Goal: Task Accomplishment & Management: Manage account settings

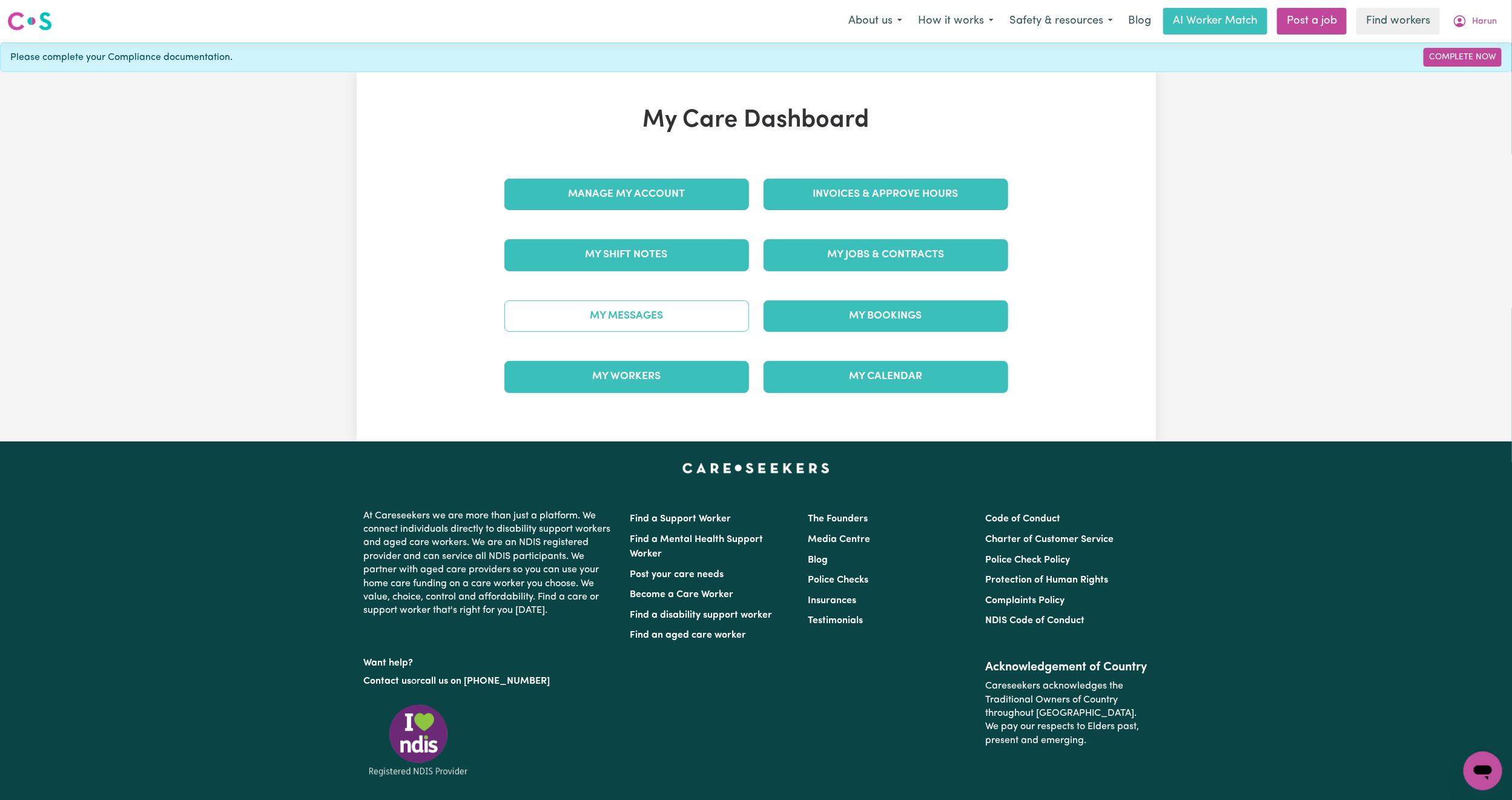
click at [675, 313] on link "My Messages" at bounding box center [626, 316] width 244 height 32
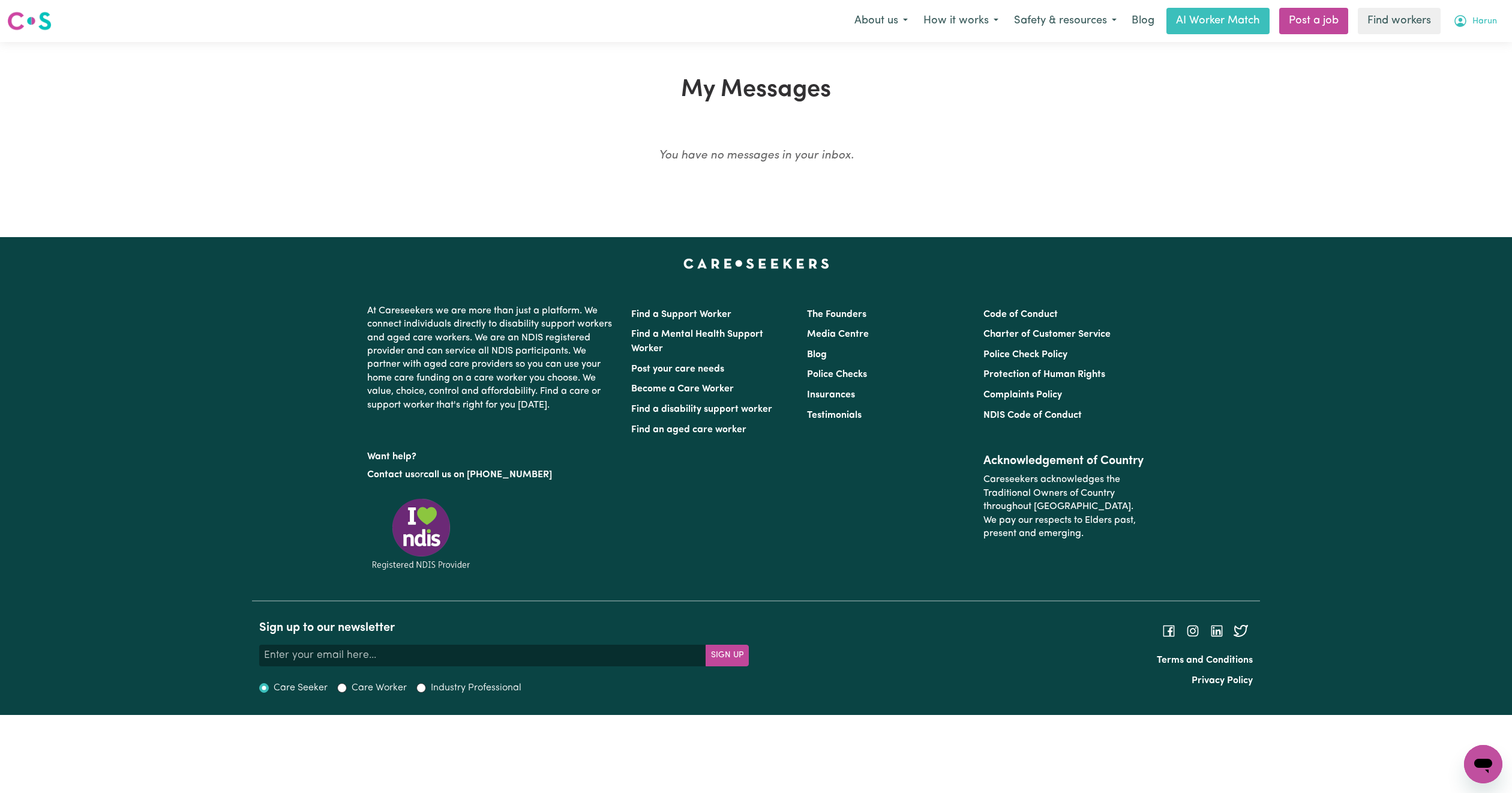
click at [1478, 26] on span "Harun" at bounding box center [1484, 21] width 25 height 13
click at [1472, 39] on link "My Dashboard" at bounding box center [1456, 46] width 95 height 23
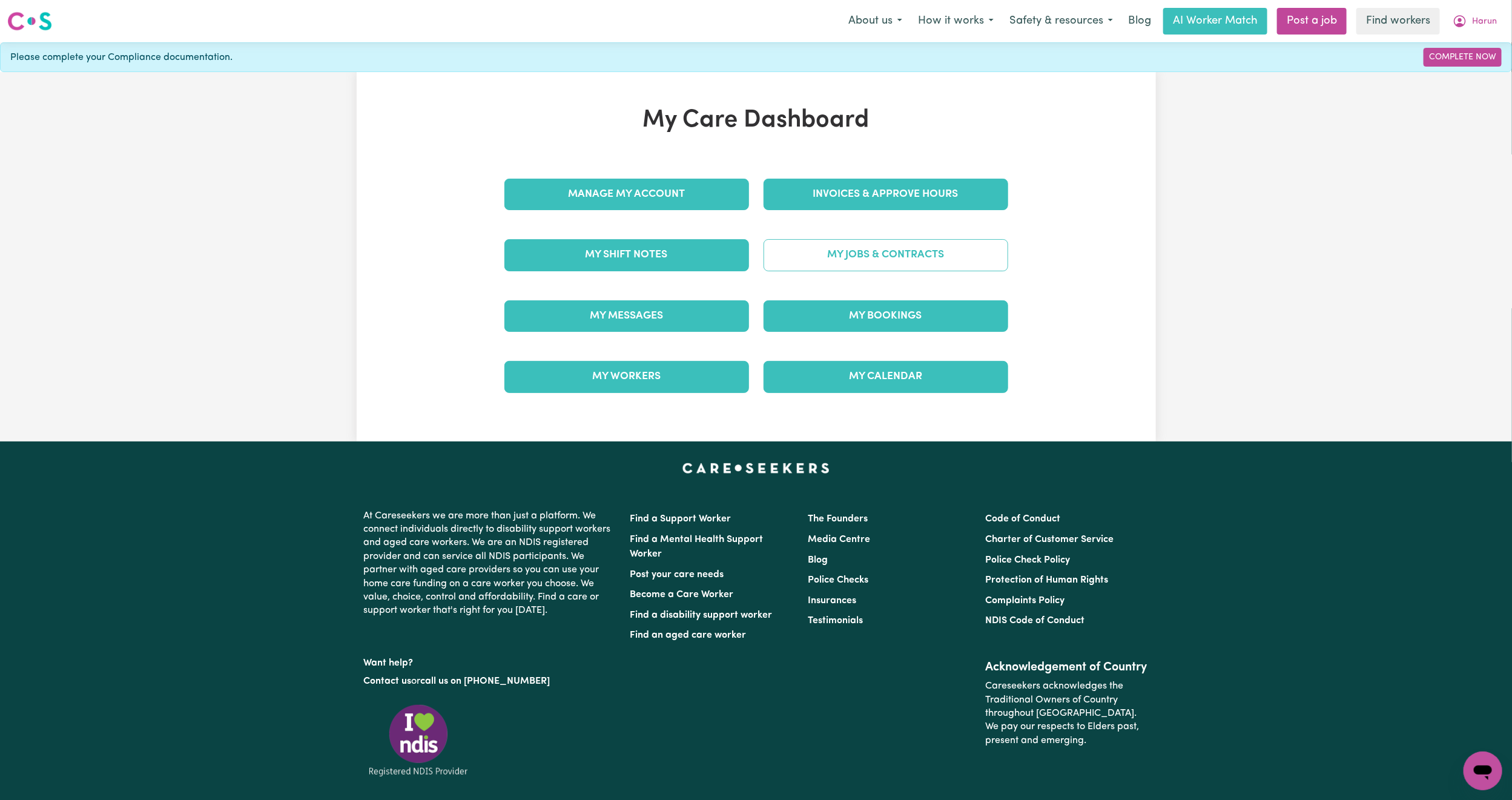
click at [940, 251] on link "My Jobs & Contracts" at bounding box center [886, 255] width 244 height 32
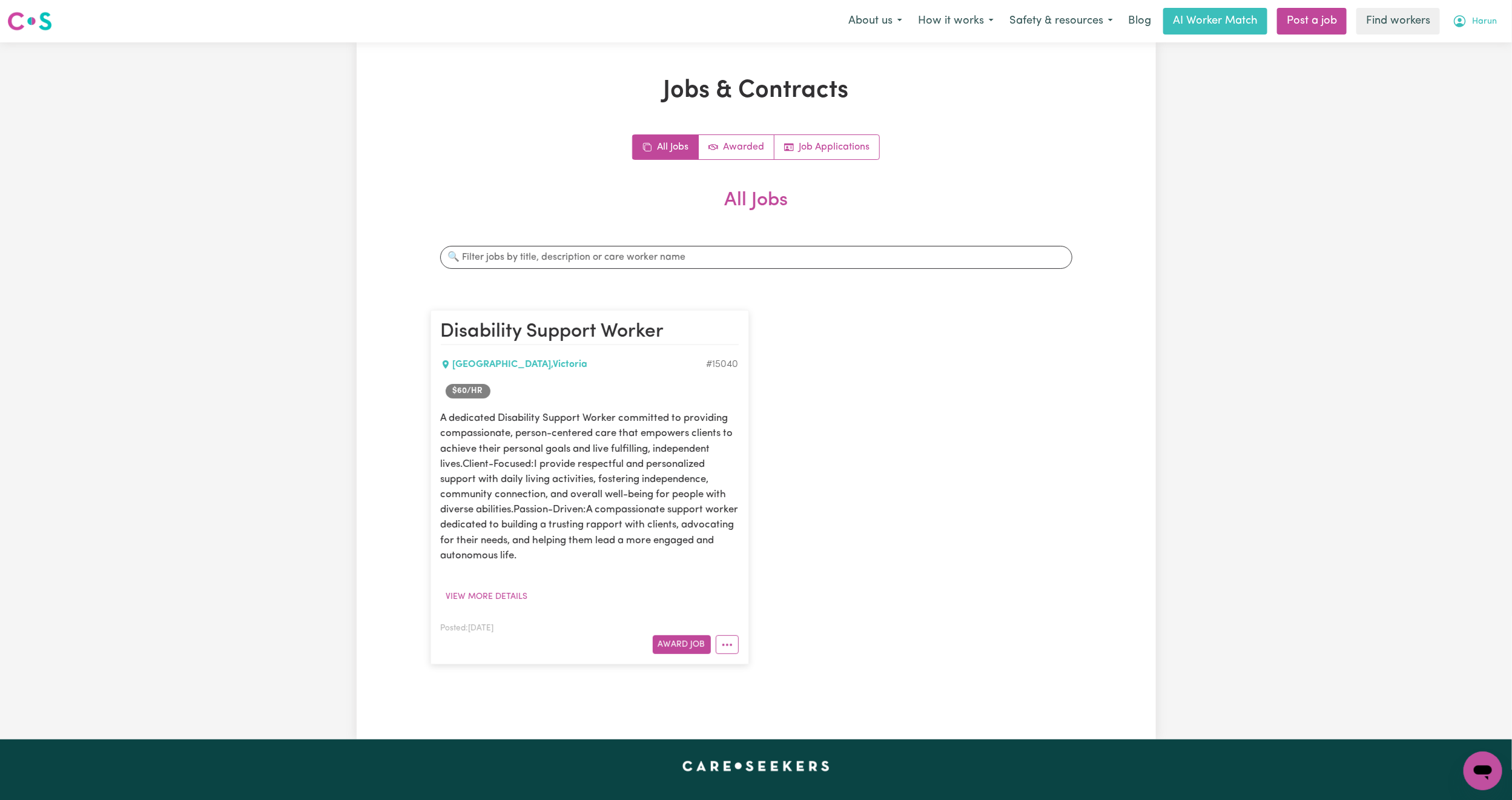
click at [1475, 23] on span "Harun" at bounding box center [1484, 21] width 25 height 13
click at [1467, 49] on link "My Dashboard" at bounding box center [1455, 46] width 96 height 23
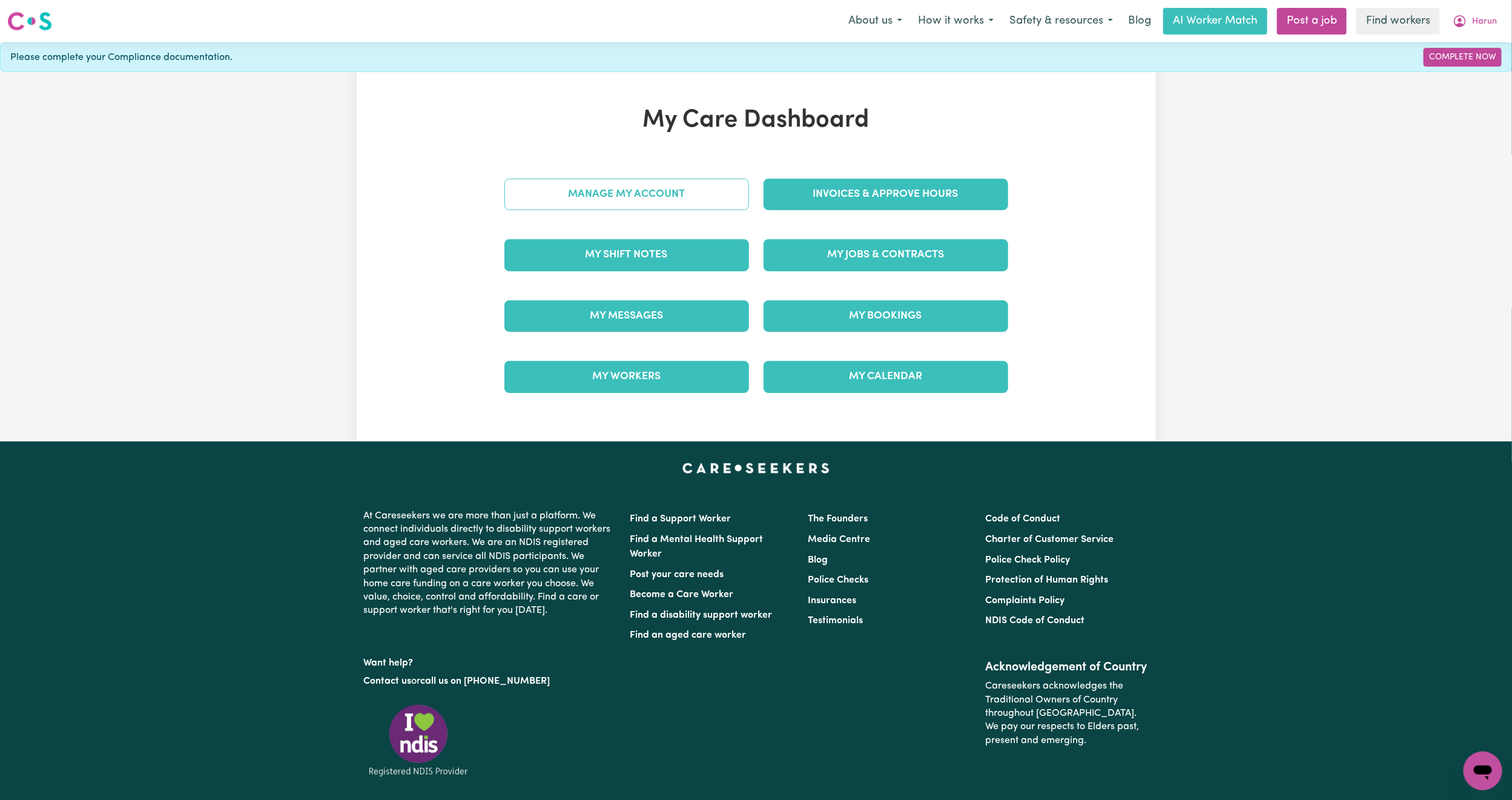
click at [703, 210] on link "Manage My Account" at bounding box center [626, 194] width 244 height 32
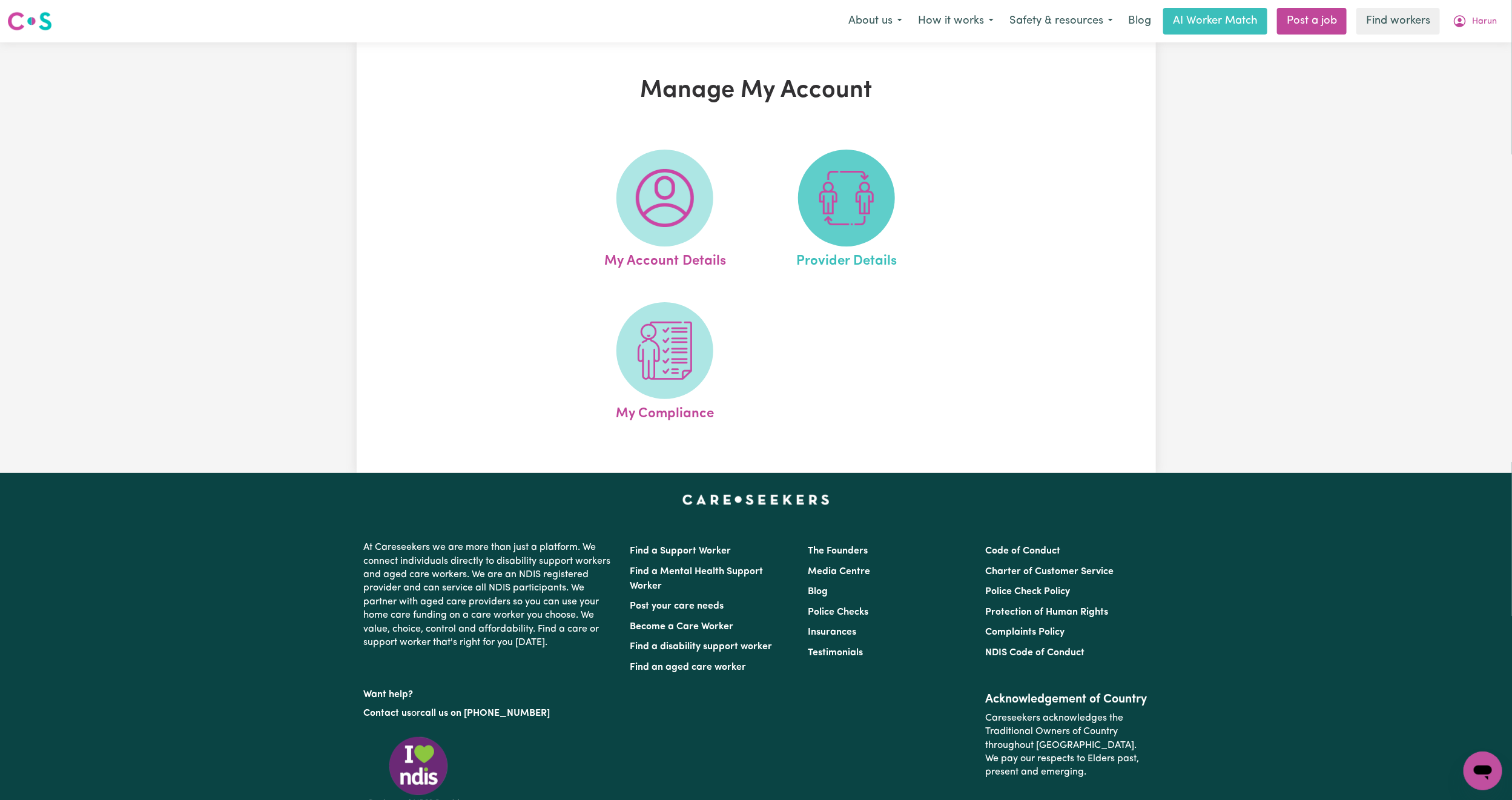
click at [835, 207] on img at bounding box center [847, 198] width 59 height 59
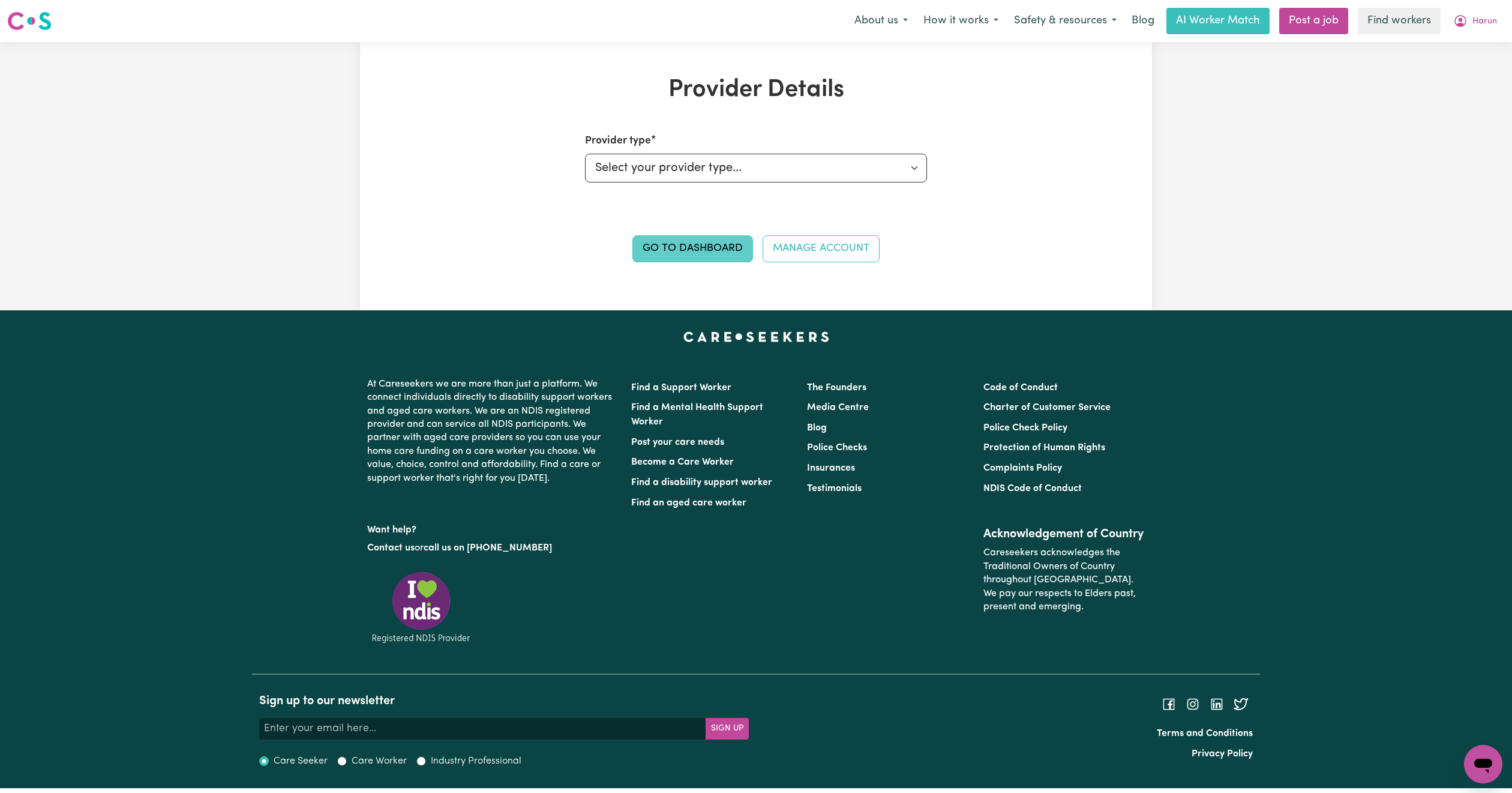
drag, startPoint x: 712, startPoint y: 233, endPoint x: 712, endPoint y: 245, distance: 12.0
click at [712, 245] on div "Go to Dashboard Manage Account" at bounding box center [756, 243] width 514 height 36
click at [712, 245] on link "Go to Dashboard" at bounding box center [692, 248] width 121 height 27
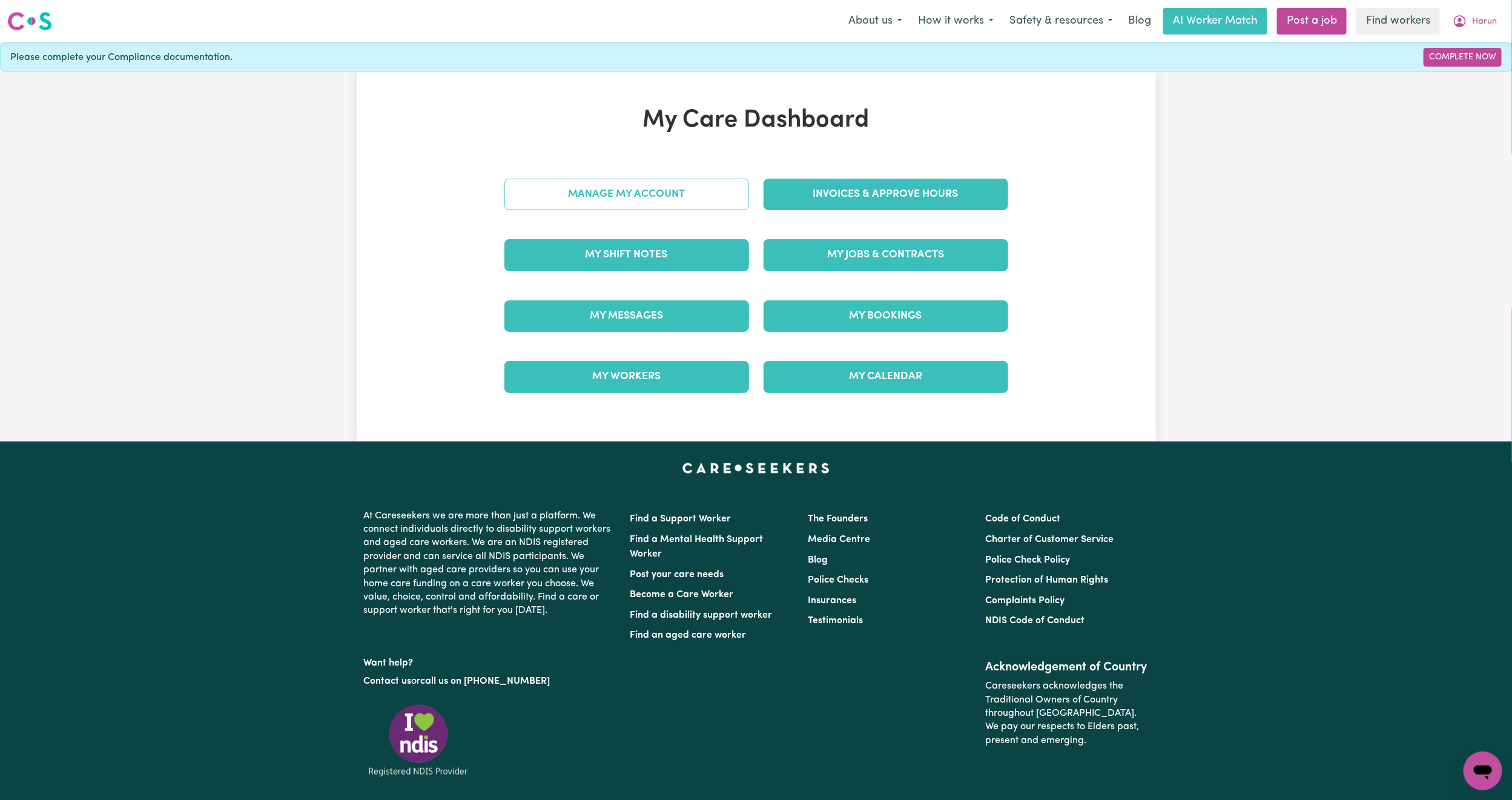
click at [652, 187] on link "Manage My Account" at bounding box center [626, 194] width 244 height 32
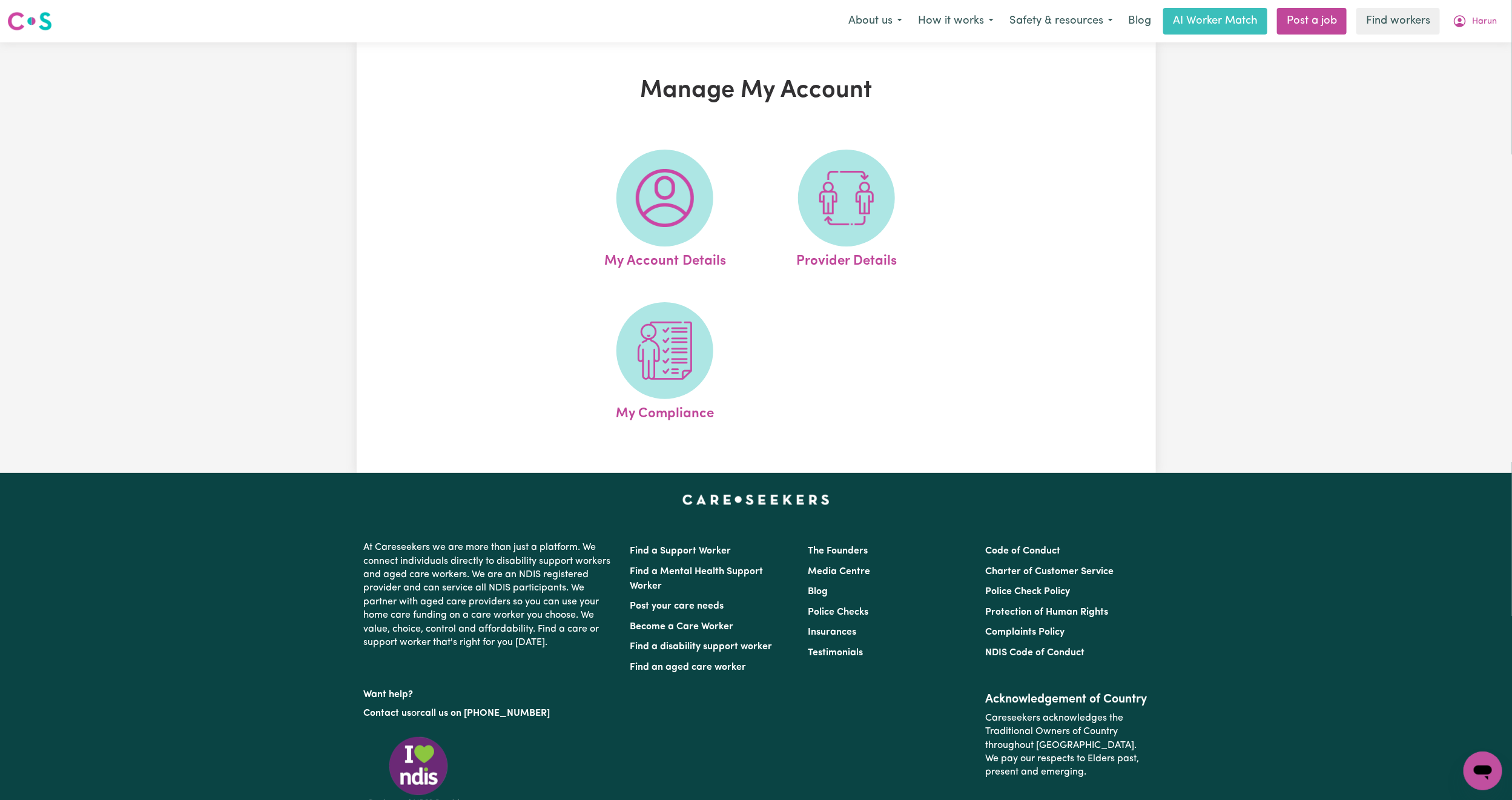
click at [652, 187] on img at bounding box center [664, 198] width 59 height 59
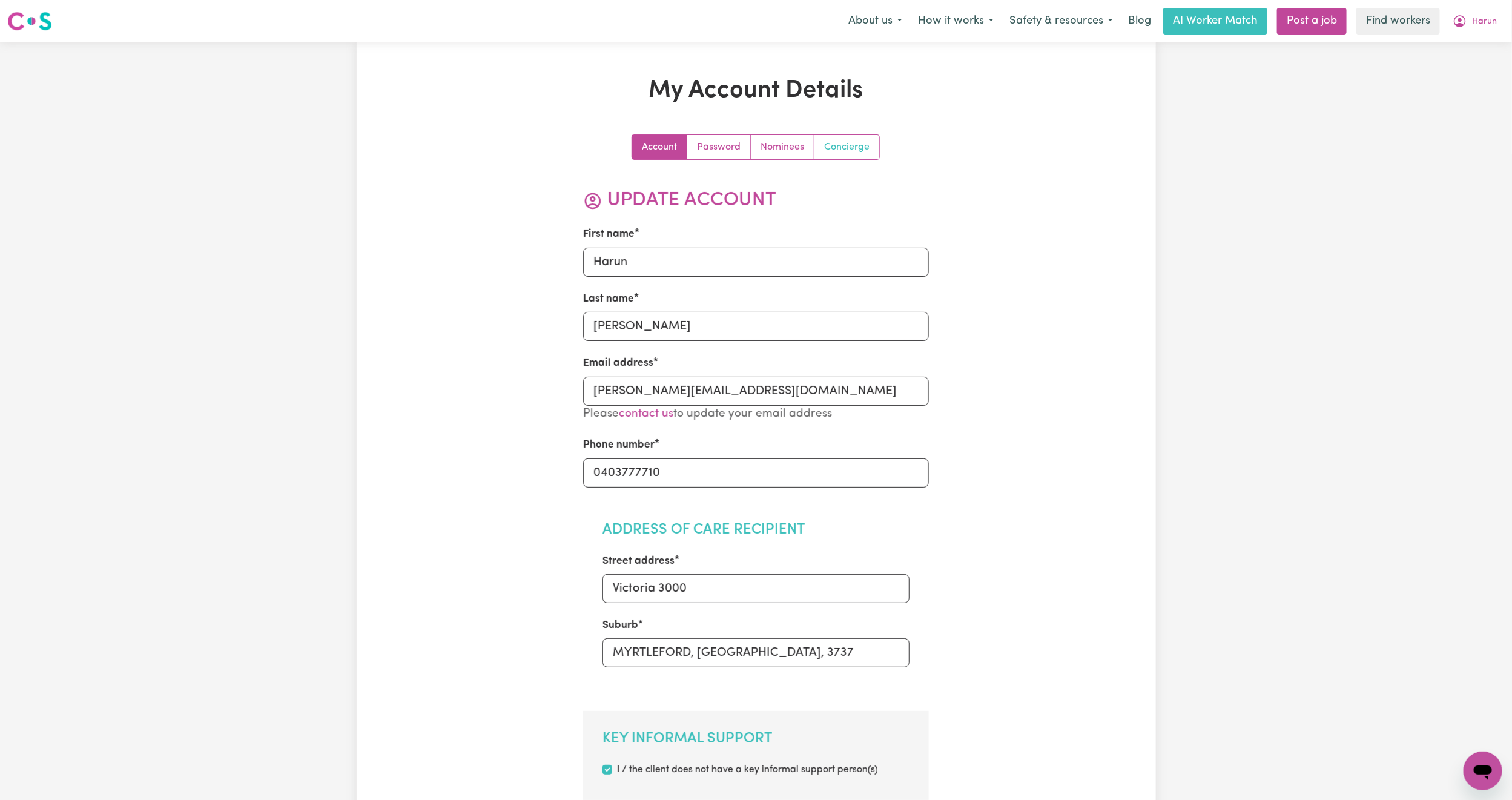
click at [831, 151] on link "Concierge" at bounding box center [847, 147] width 65 height 24
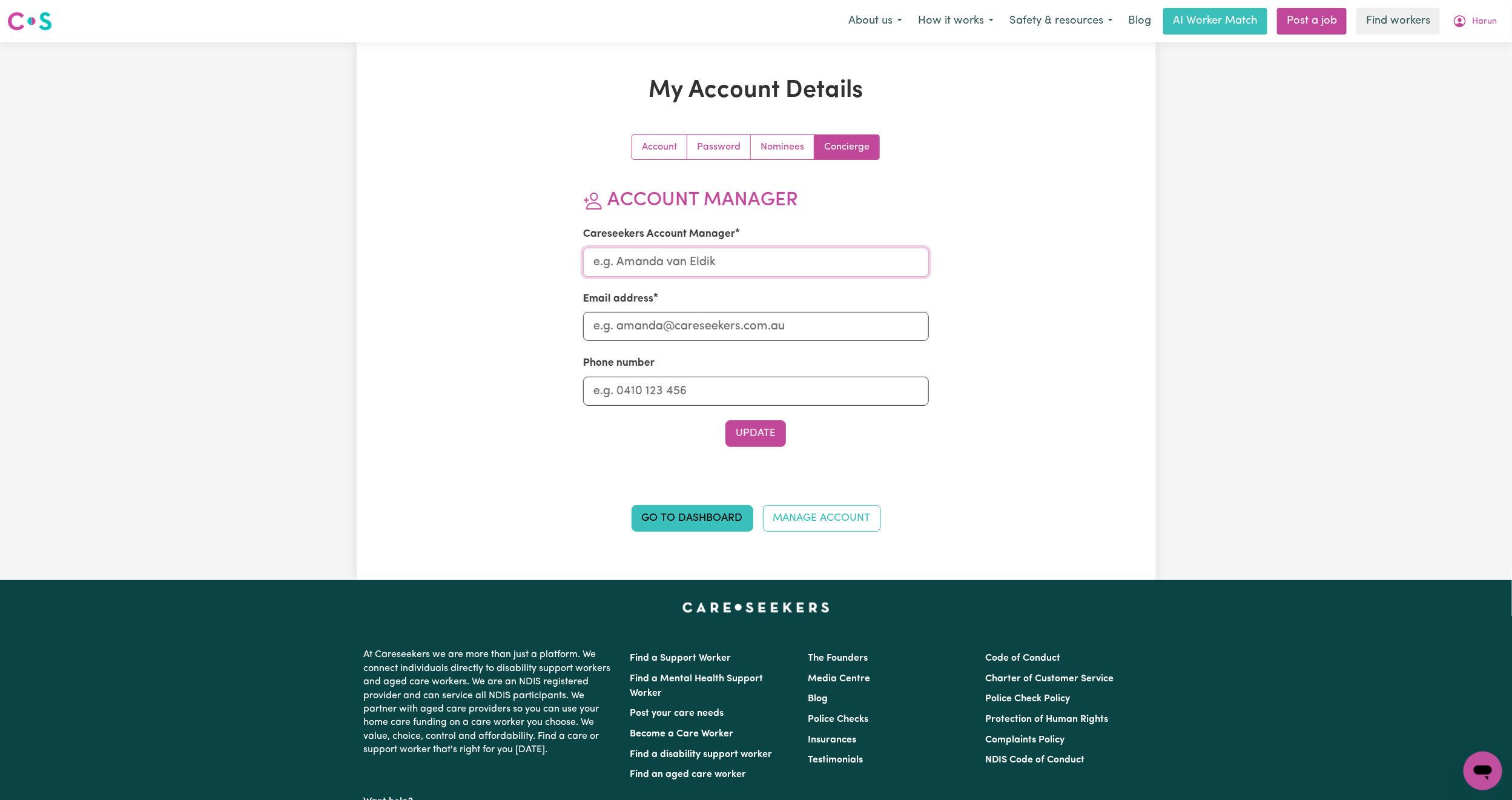
click at [801, 253] on input "Careseekers Account Manager" at bounding box center [756, 261] width 346 height 29
type input "[PERSON_NAME]"
click at [732, 324] on input "Email address" at bounding box center [756, 326] width 346 height 29
type input "[PERSON_NAME][EMAIL_ADDRESS][DOMAIN_NAME]"
click at [742, 445] on button "Update" at bounding box center [756, 433] width 60 height 27
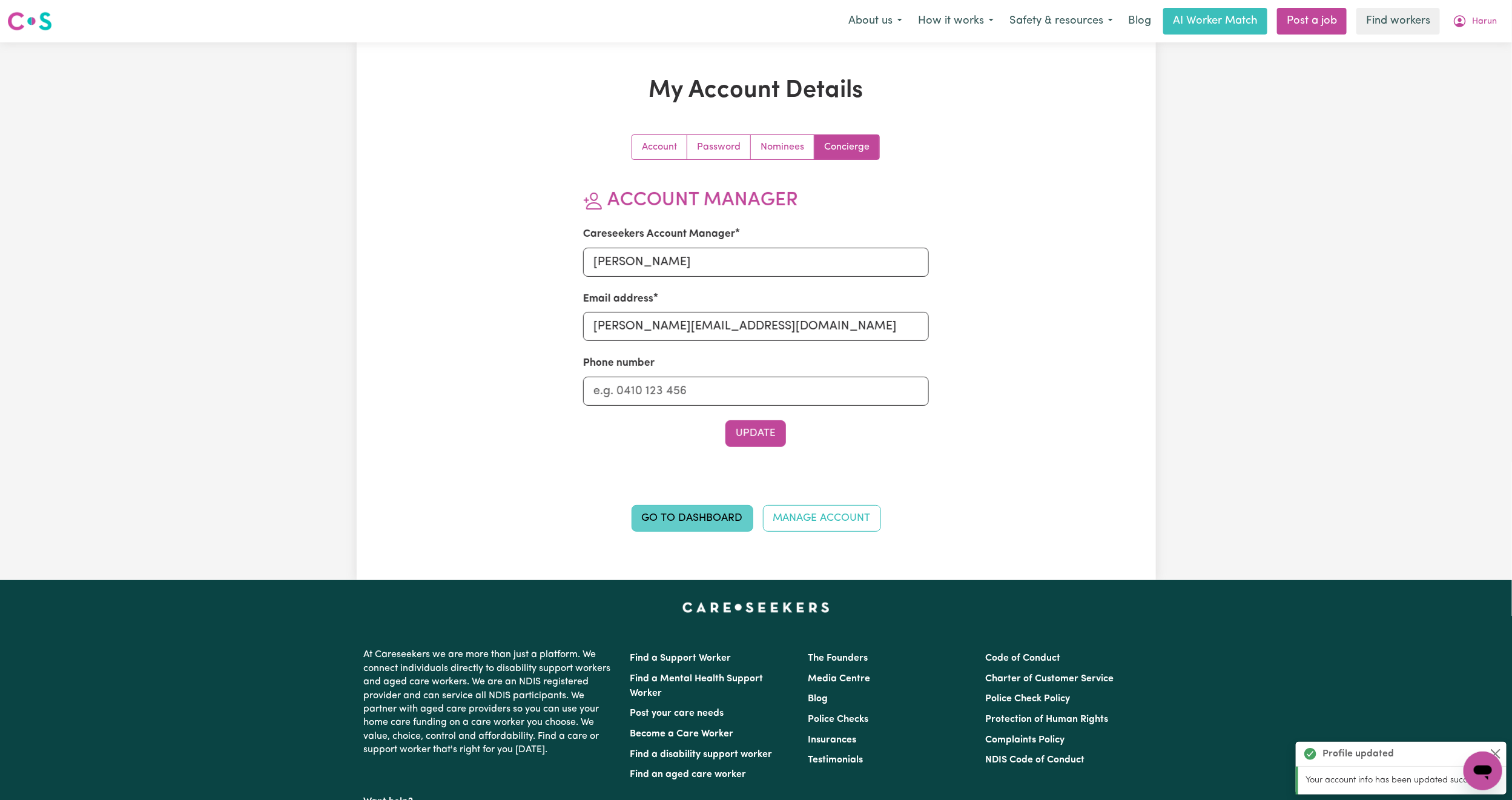
click at [681, 524] on link "Go to Dashboard" at bounding box center [692, 518] width 122 height 27
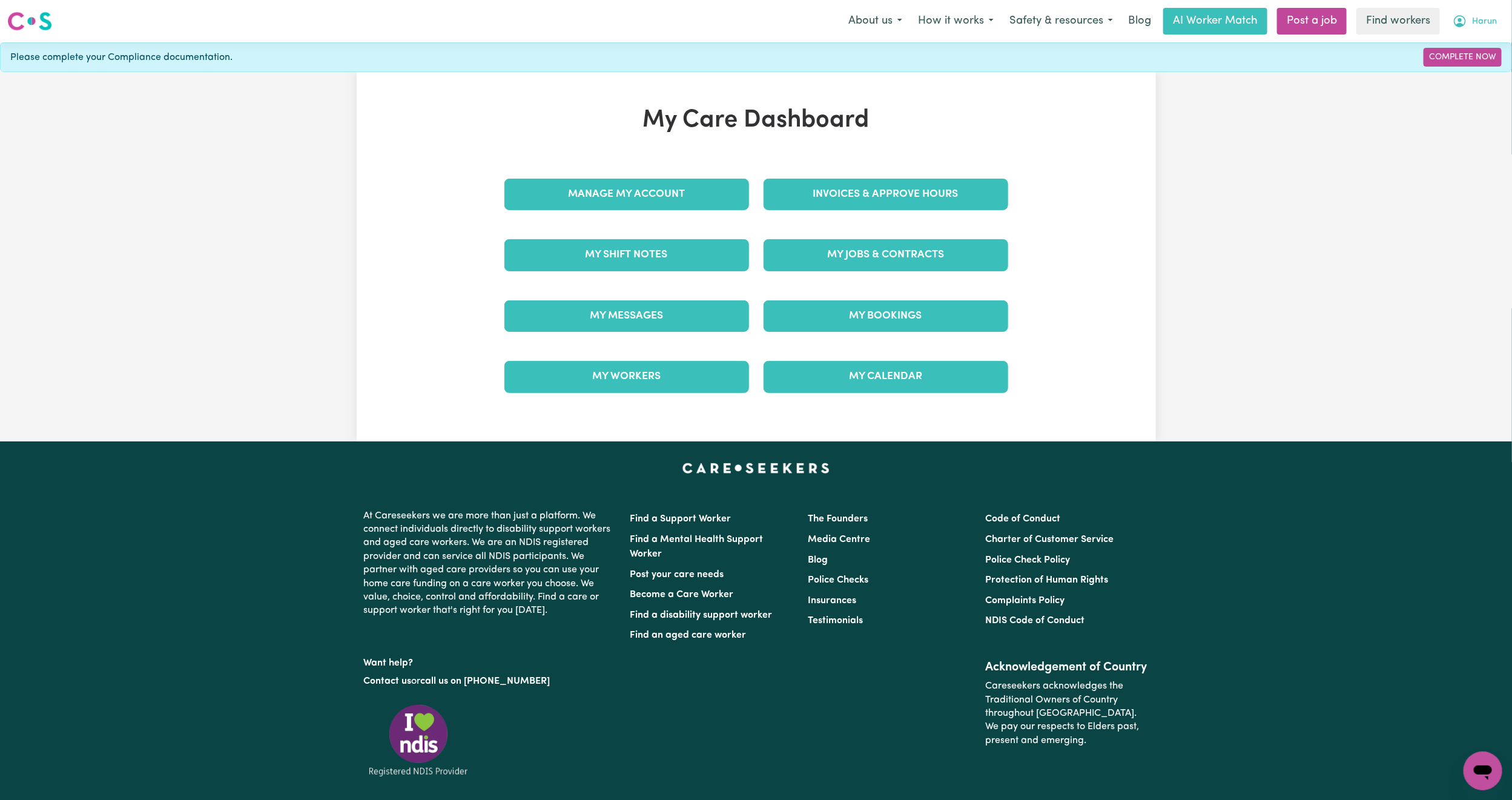
click at [1497, 20] on button "Harun" at bounding box center [1475, 20] width 60 height 25
click at [1457, 65] on link "Logout" at bounding box center [1455, 70] width 96 height 23
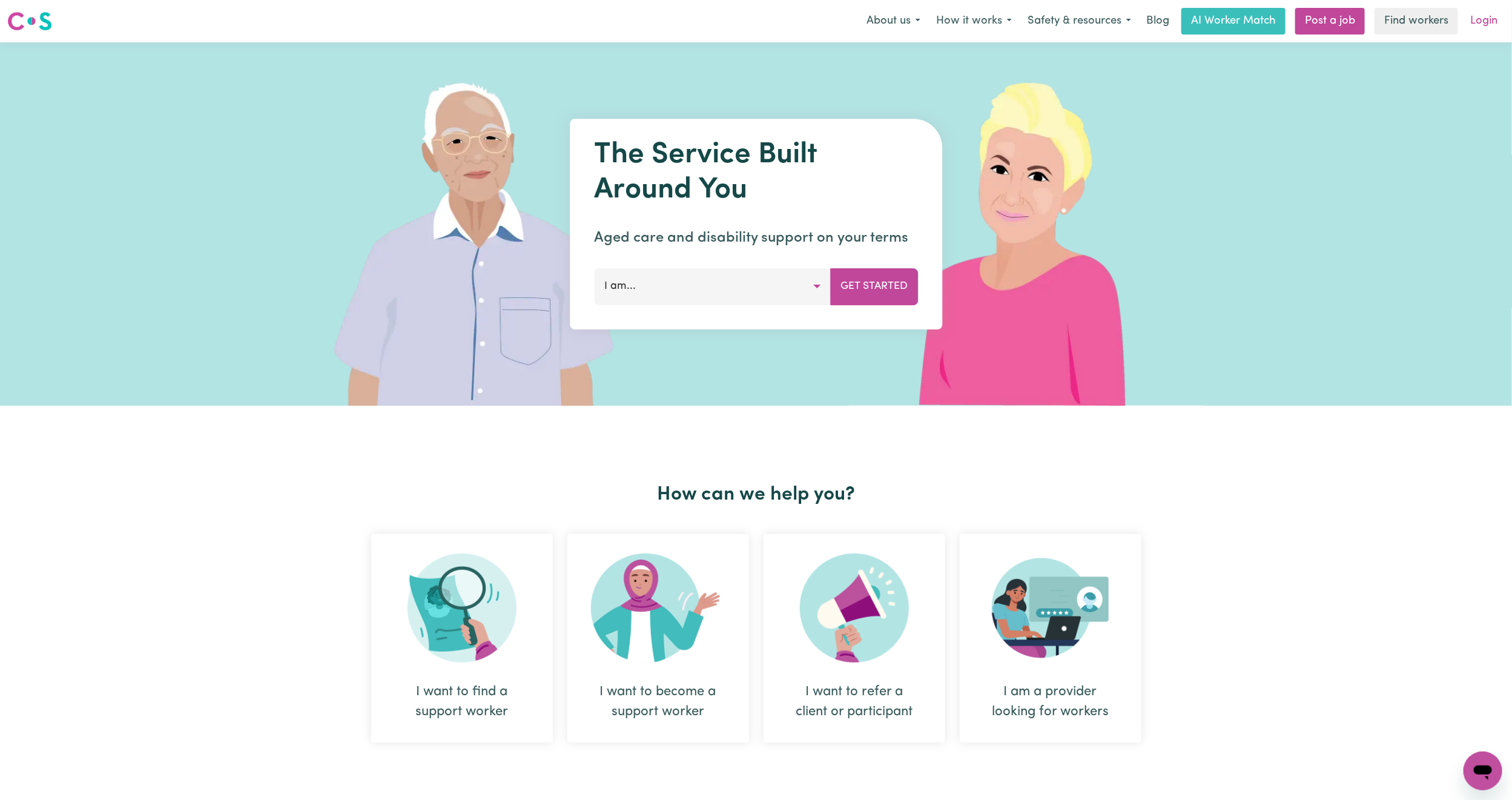
click at [1490, 21] on link "Login" at bounding box center [1483, 20] width 42 height 27
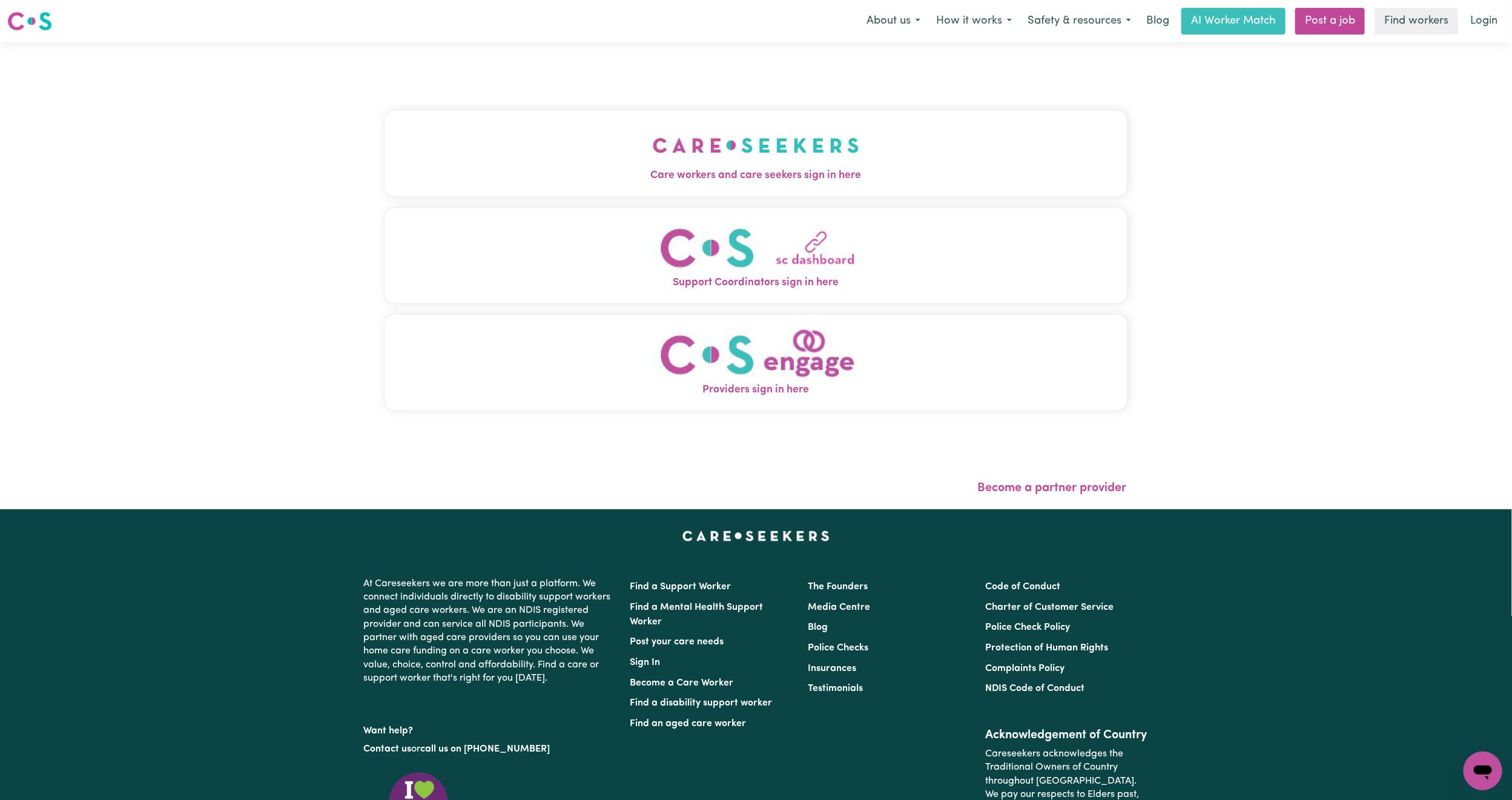
click at [671, 97] on div "Care workers and care seekers sign in here Support Coordinators sign in here Pr…" at bounding box center [756, 267] width 742 height 400
click at [652, 129] on img "Care workers and care seekers sign in here" at bounding box center [756, 145] width 206 height 45
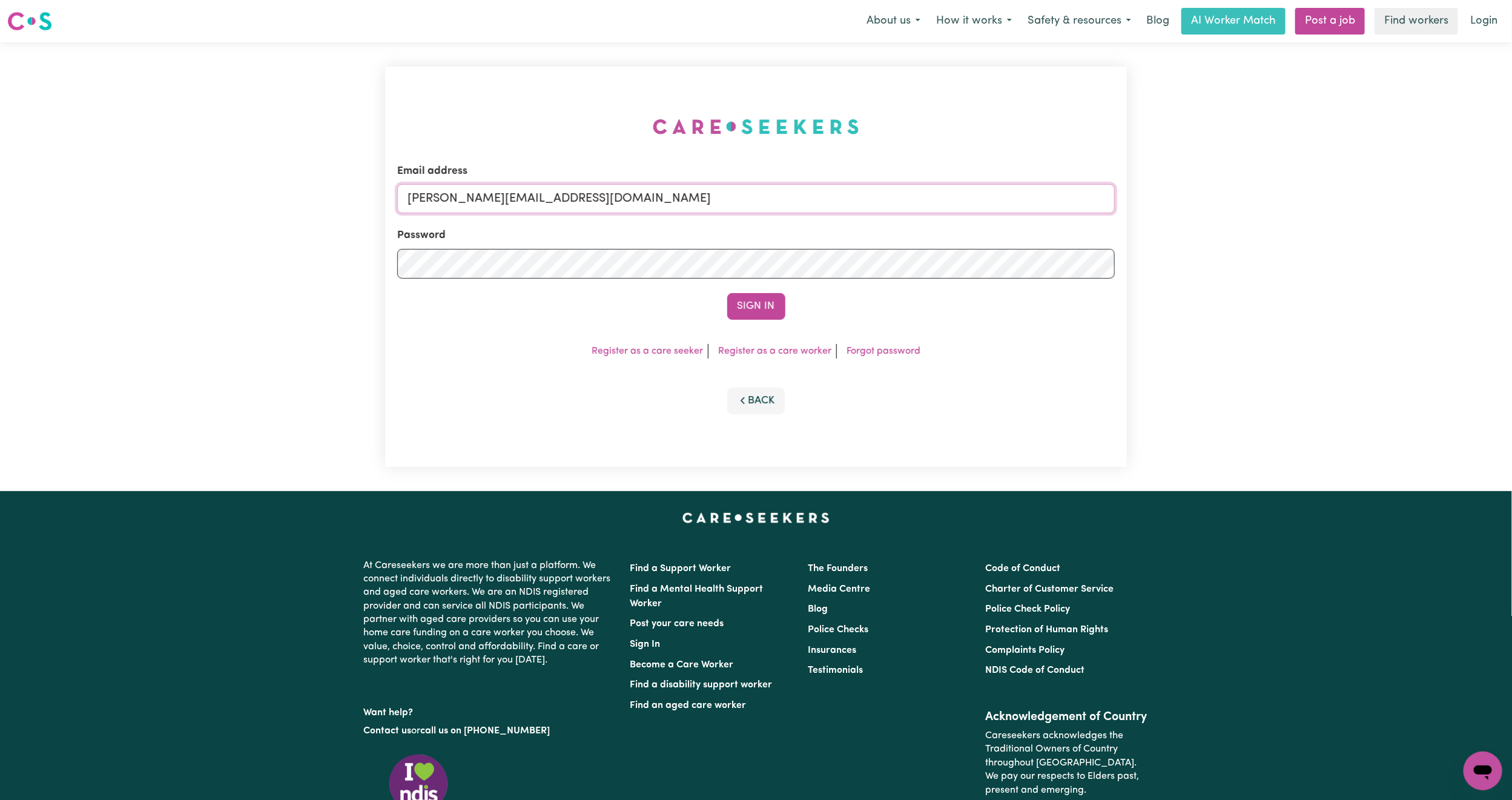
click at [572, 199] on input "[PERSON_NAME][EMAIL_ADDRESS][DOMAIN_NAME]" at bounding box center [756, 198] width 717 height 29
drag, startPoint x: 473, startPoint y: 198, endPoint x: 790, endPoint y: 239, distance: 319.6
click at [790, 239] on form "Email address [EMAIL_ADDRESS][PERSON_NAME][DOMAIN_NAME] Password Sign In" at bounding box center [756, 242] width 717 height 156
type input "[EMAIL_ADDRESS][DOMAIN_NAME]"
click at [766, 295] on button "Sign In" at bounding box center [756, 306] width 59 height 27
